Goal: Information Seeking & Learning: Understand process/instructions

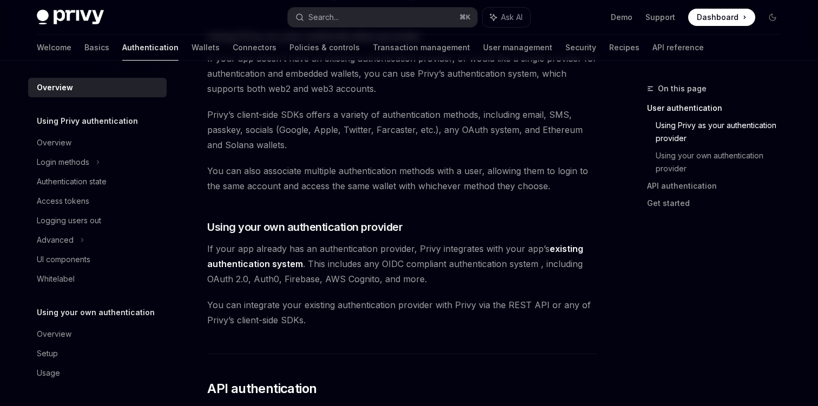
scroll to position [416, 0]
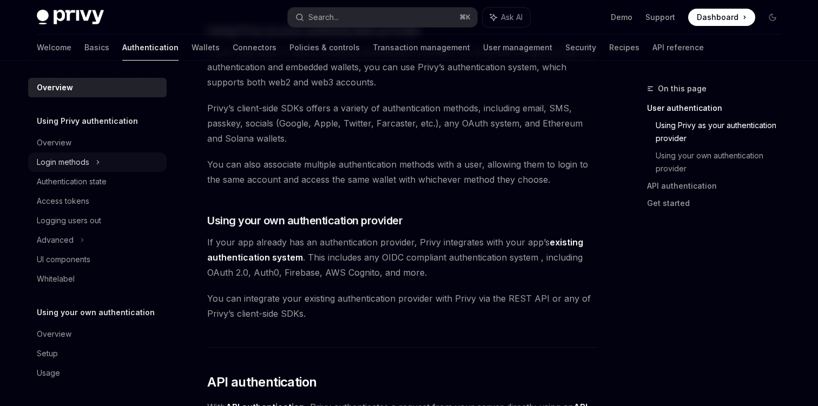
click at [72, 157] on div "Login methods" at bounding box center [63, 162] width 52 height 13
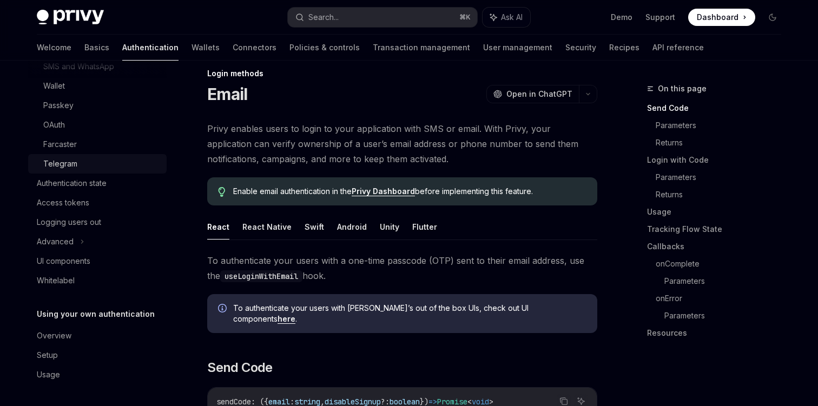
scroll to position [16, 0]
click at [64, 339] on div "Overview" at bounding box center [54, 335] width 35 height 13
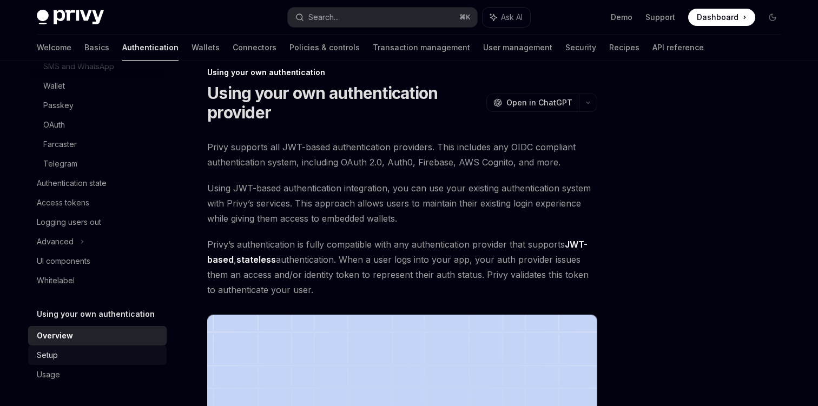
click at [62, 354] on div "Setup" at bounding box center [98, 355] width 123 height 13
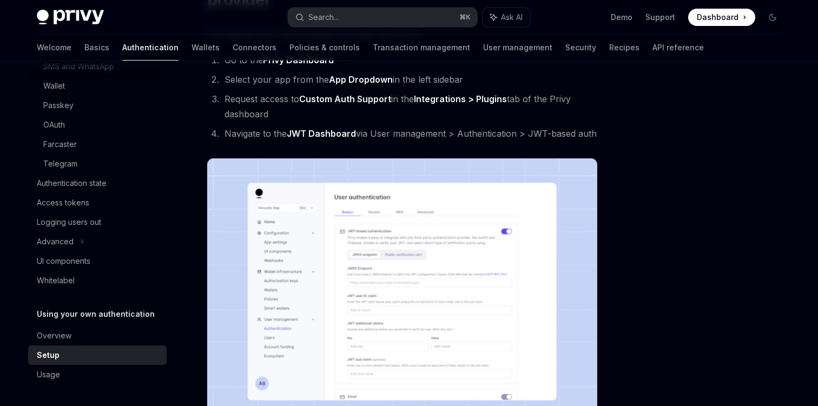
scroll to position [122, 0]
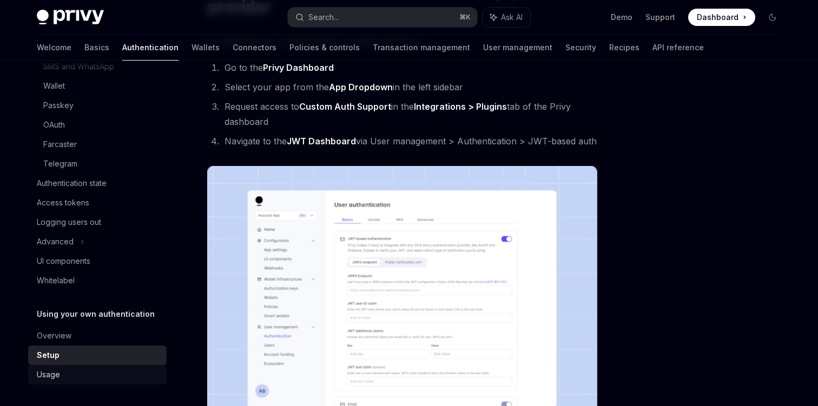
click at [83, 374] on div "Usage" at bounding box center [98, 374] width 123 height 13
type textarea "*"
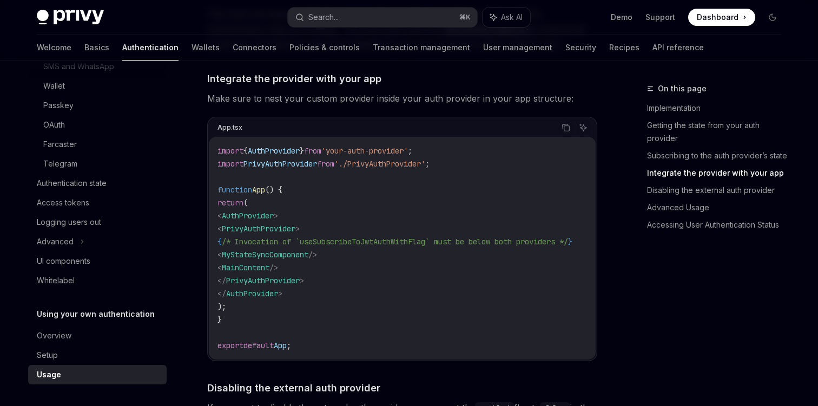
scroll to position [813, 0]
